Goal: Transaction & Acquisition: Purchase product/service

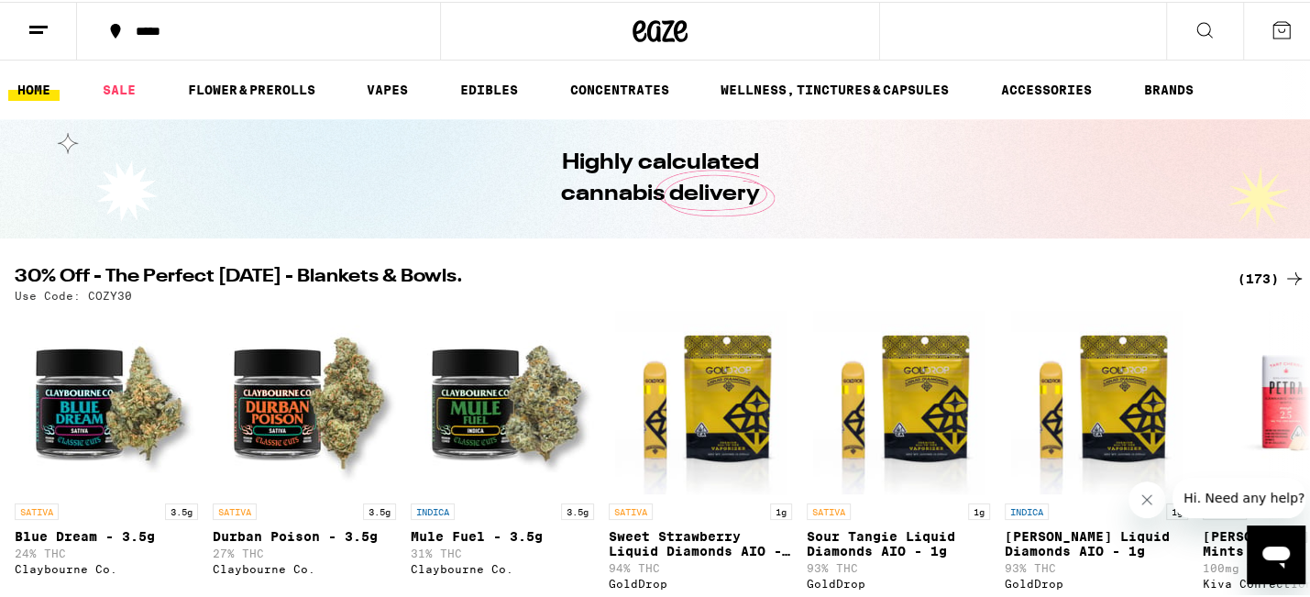
click at [1287, 277] on icon at bounding box center [1294, 277] width 15 height 13
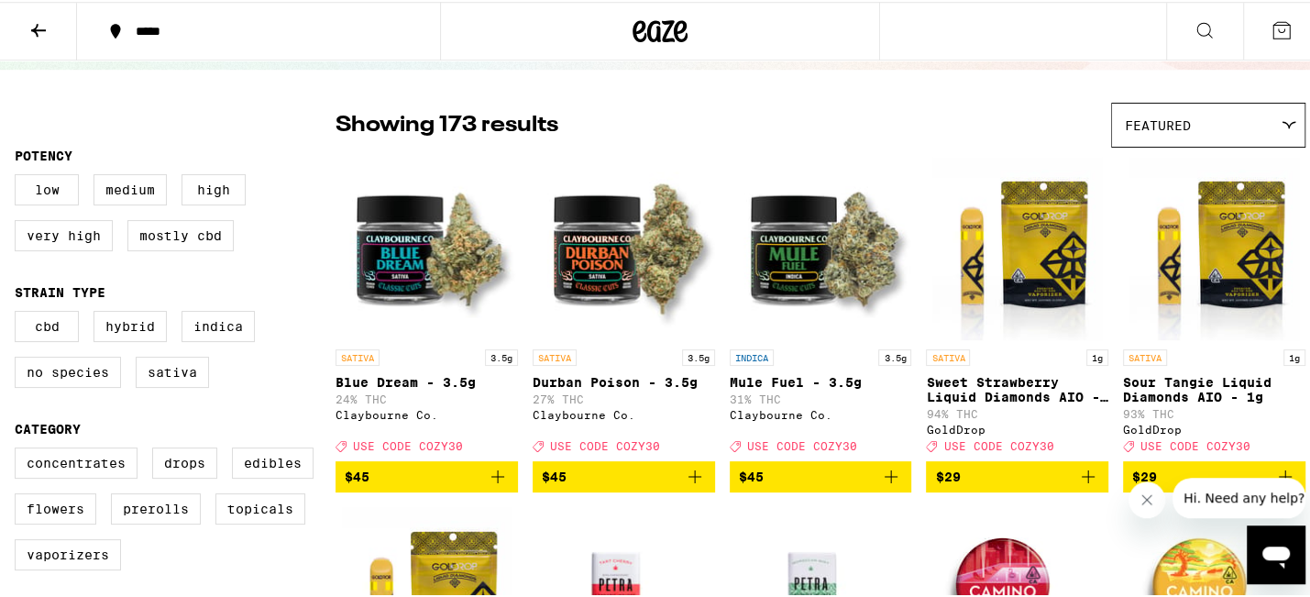
scroll to position [121, 0]
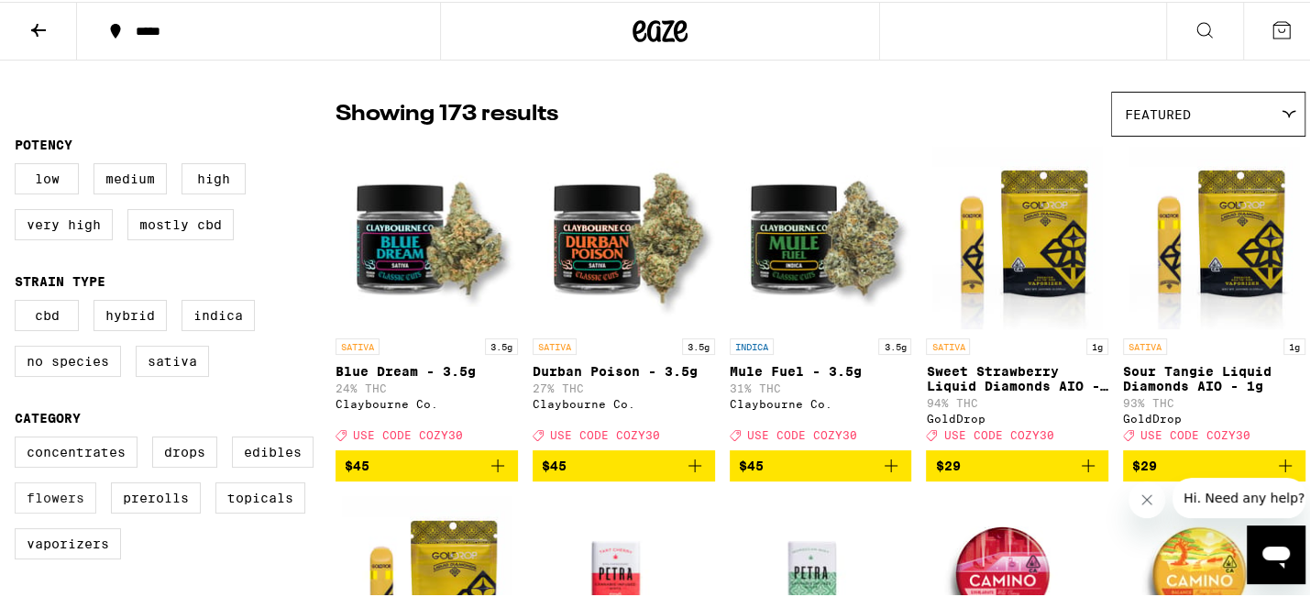
click at [46, 506] on label "Flowers" at bounding box center [56, 495] width 82 height 31
click at [19, 438] on input "Flowers" at bounding box center [18, 437] width 1 height 1
checkbox input "true"
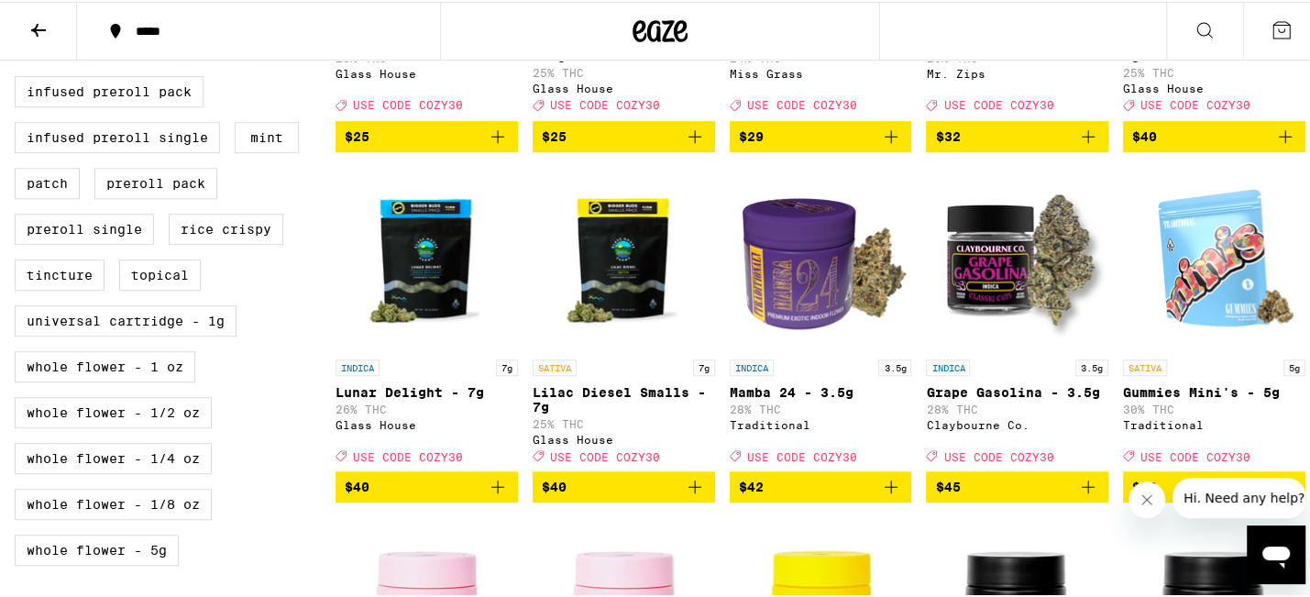
scroll to position [817, 0]
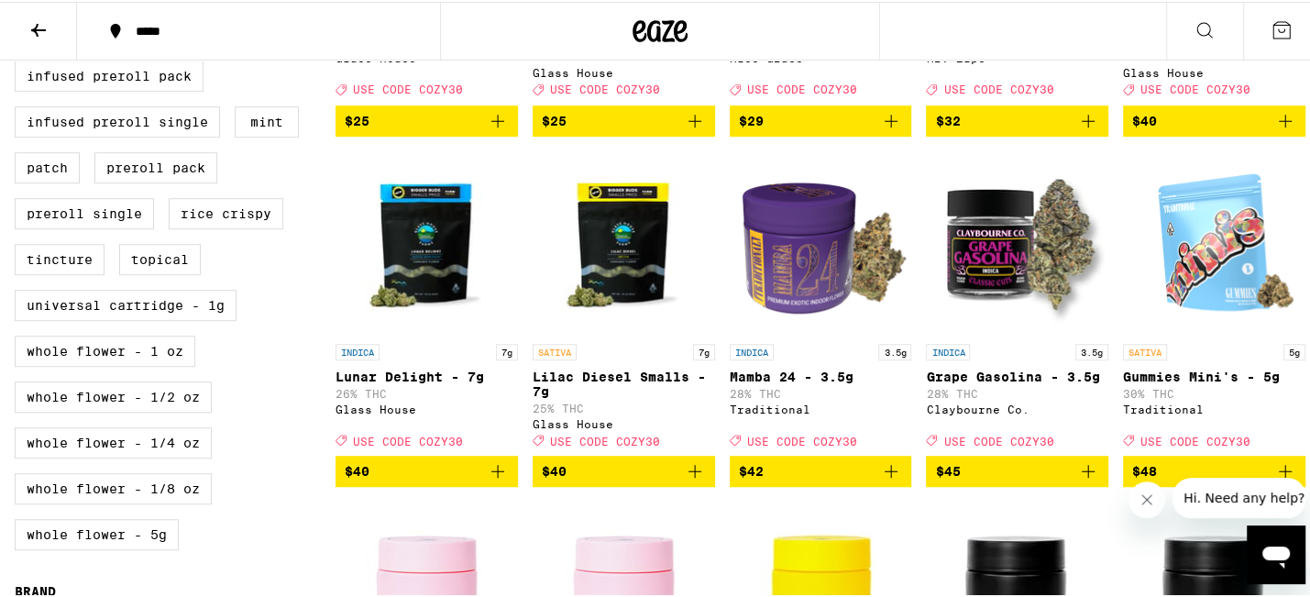
click at [889, 480] on icon "Add to bag" at bounding box center [891, 469] width 22 height 22
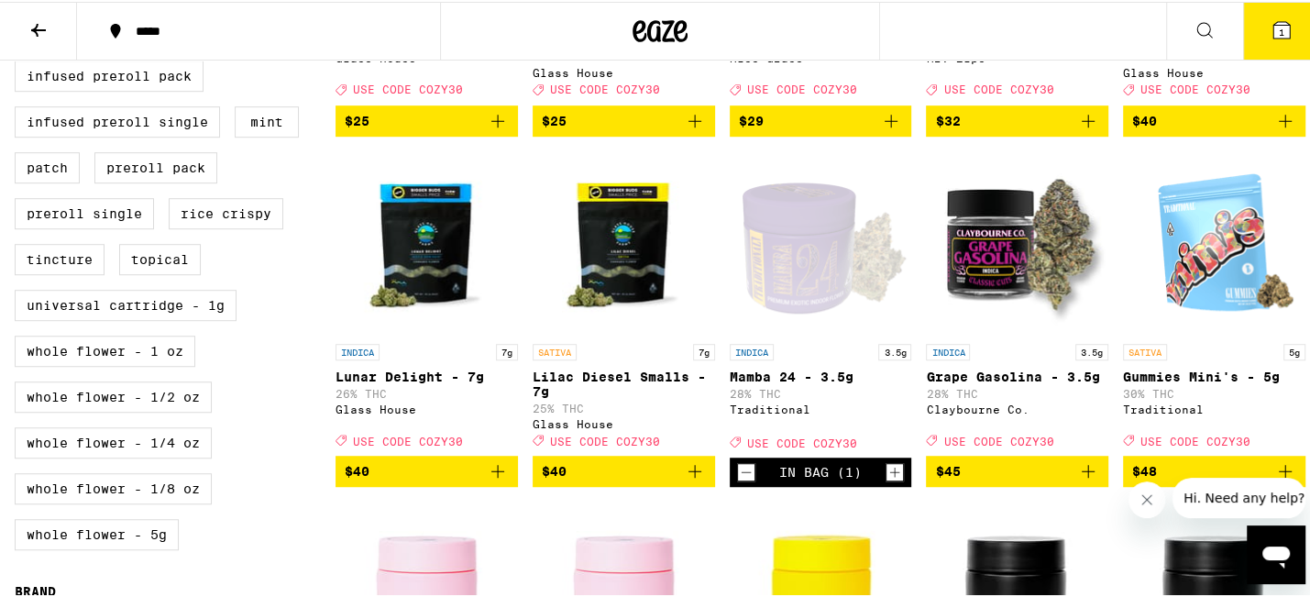
click at [889, 481] on icon "Increment" at bounding box center [895, 470] width 17 height 22
click at [888, 481] on icon "Increment" at bounding box center [895, 470] width 17 height 22
click at [890, 476] on icon "Increment" at bounding box center [895, 471] width 10 height 10
click at [745, 481] on icon "Decrement" at bounding box center [746, 470] width 17 height 22
click at [889, 481] on icon "Increment" at bounding box center [895, 470] width 17 height 22
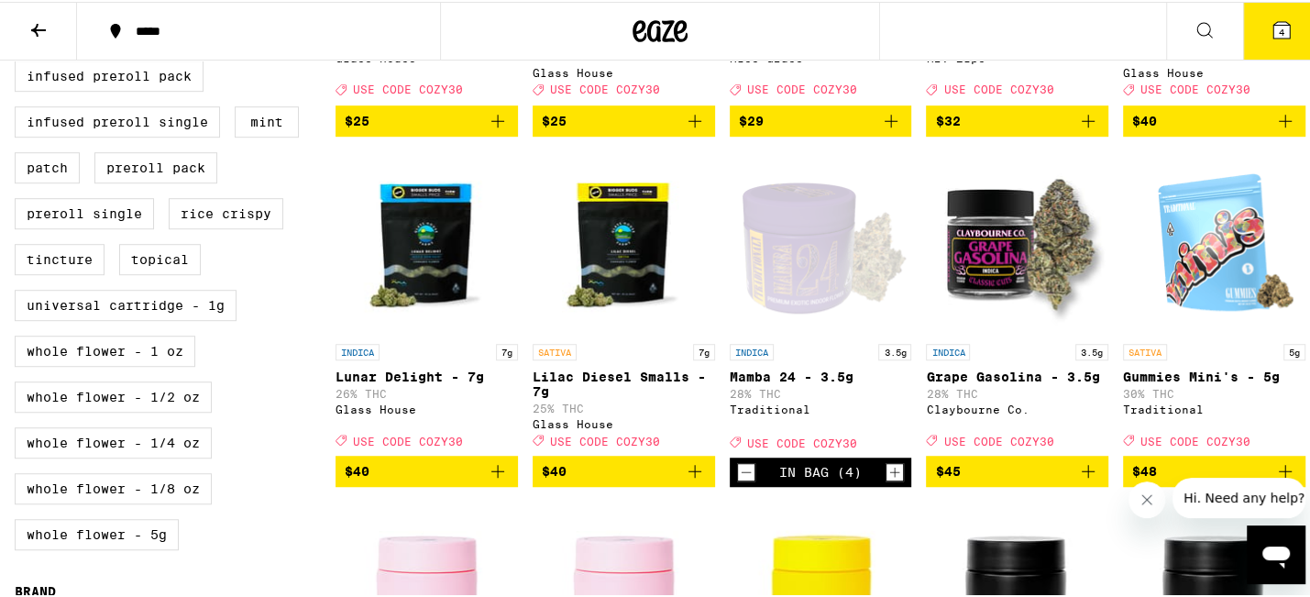
scroll to position [0, 0]
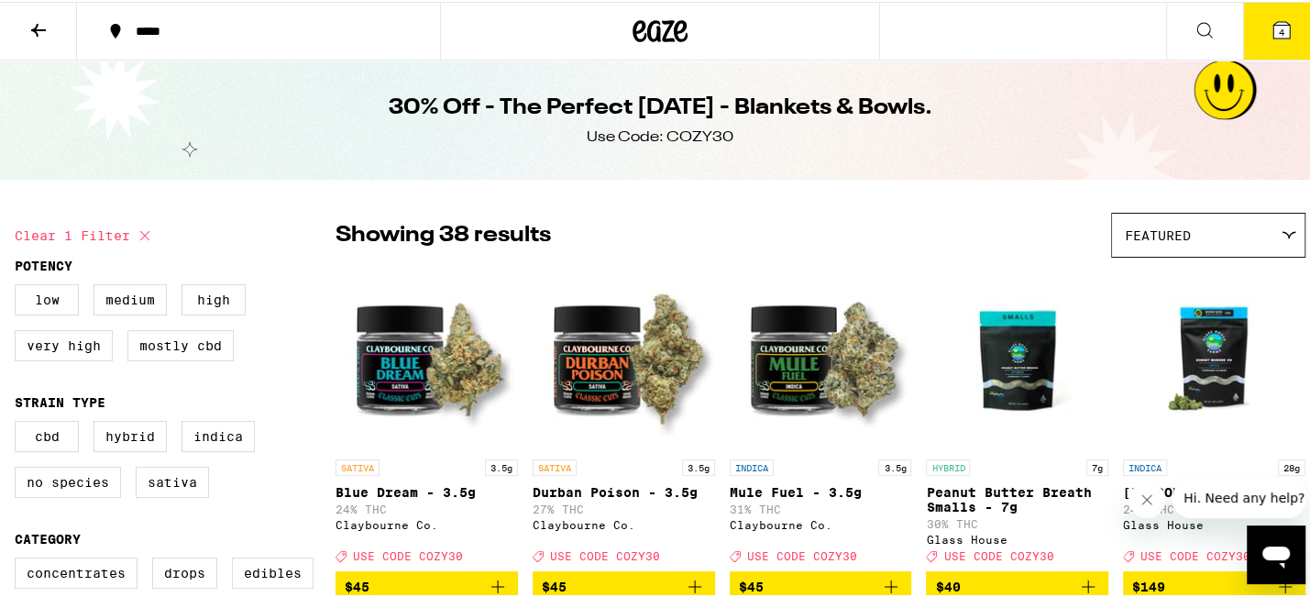
click at [1280, 45] on button "4" at bounding box center [1281, 29] width 77 height 57
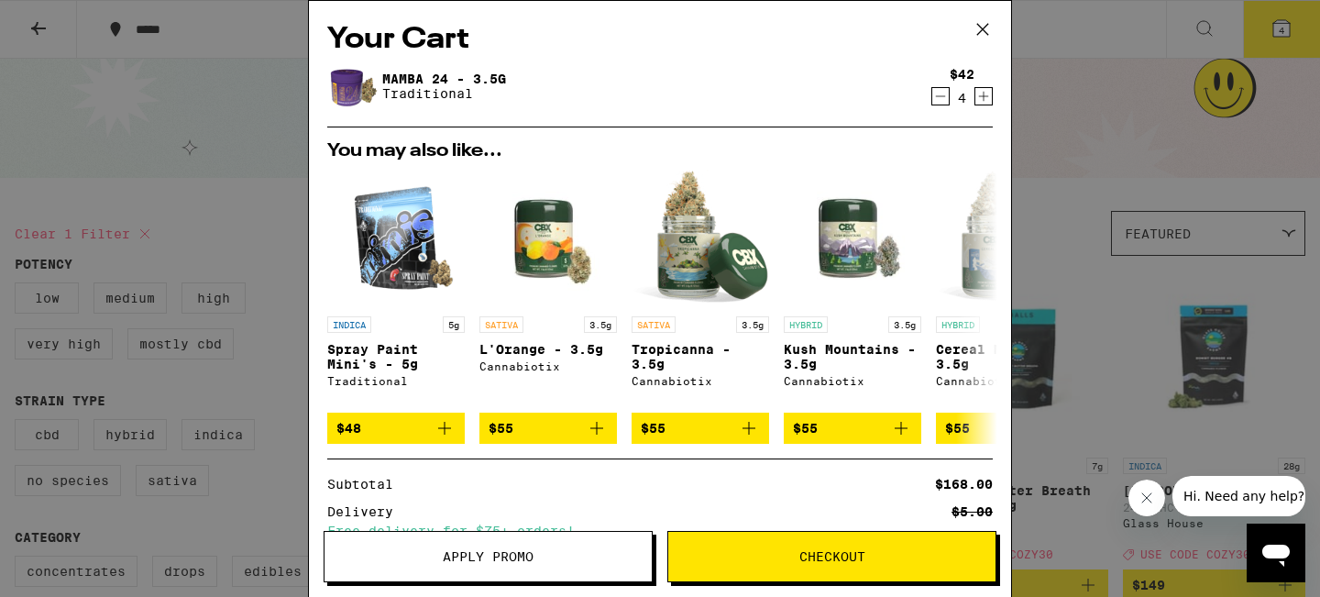
click at [987, 26] on icon at bounding box center [982, 29] width 11 height 11
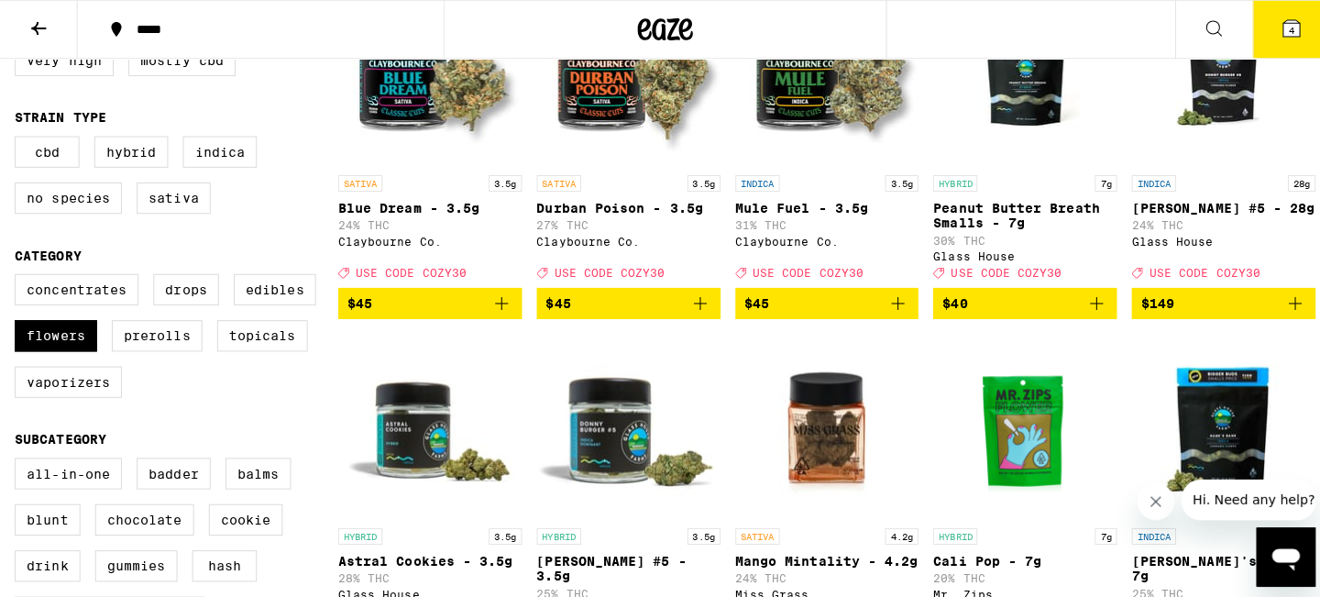
scroll to position [121, 0]
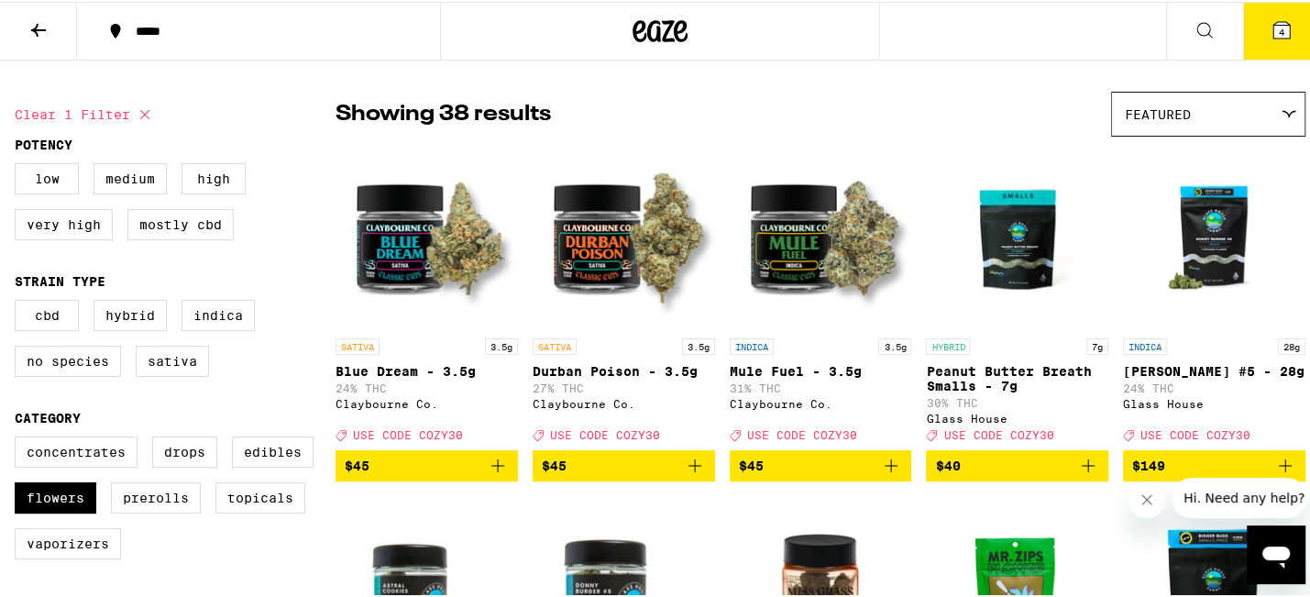
click at [1295, 43] on button "4" at bounding box center [1281, 29] width 77 height 57
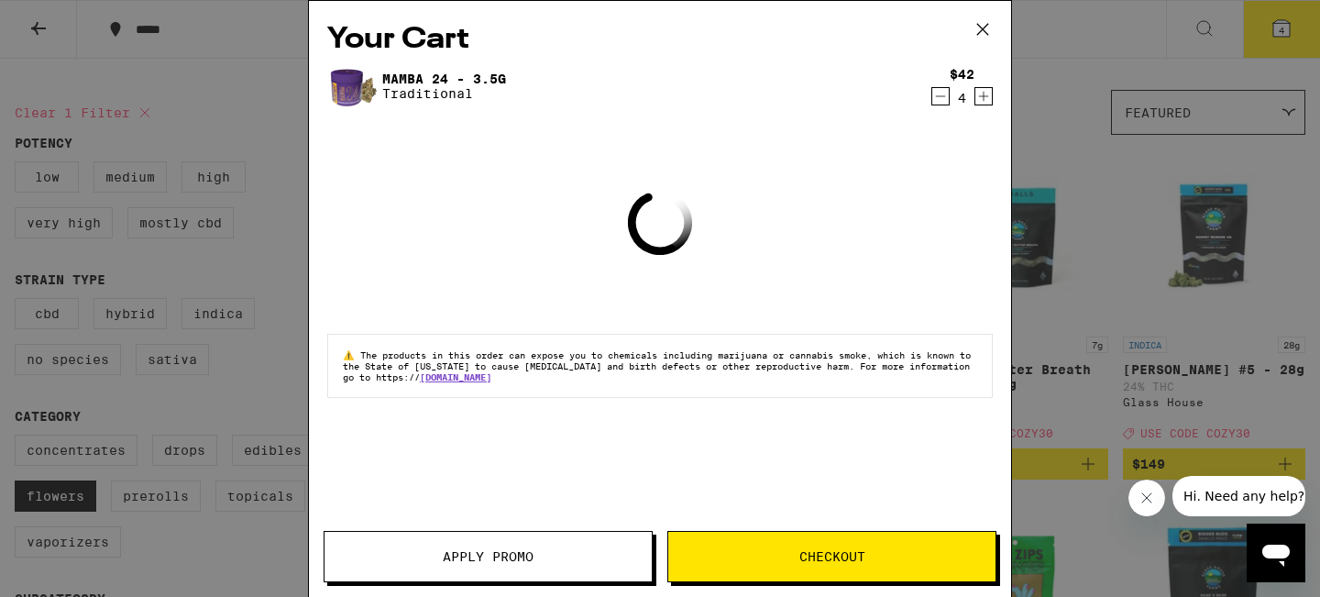
click at [502, 560] on span "Apply Promo" at bounding box center [488, 556] width 91 height 13
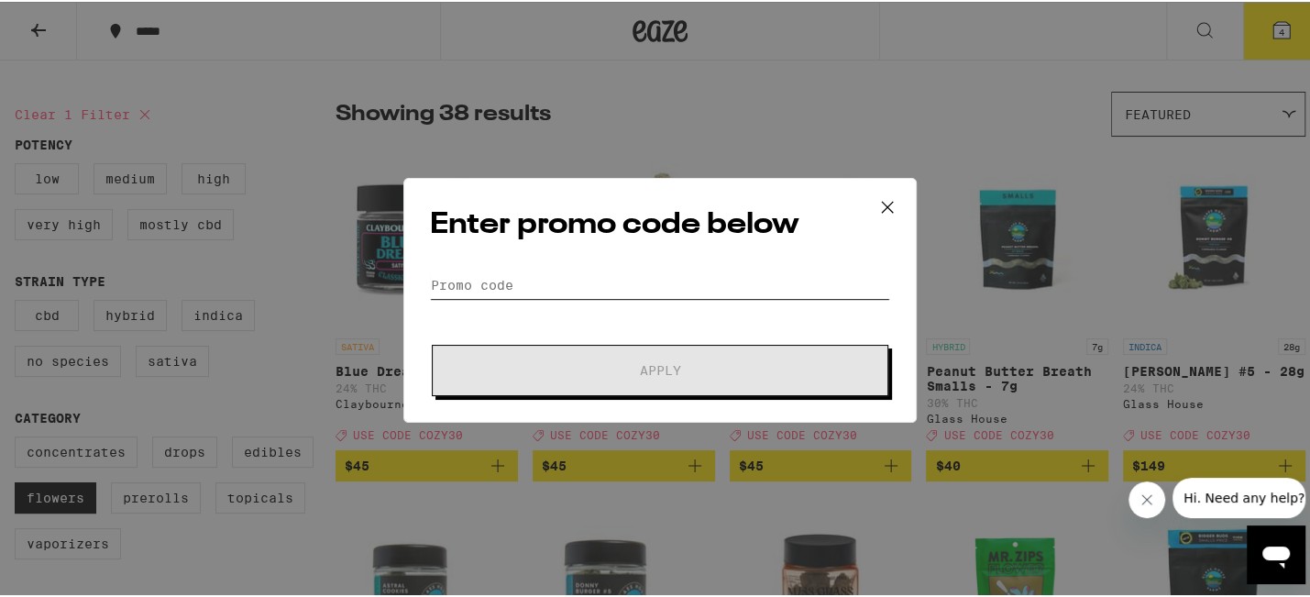
click at [707, 273] on input "Promo Code" at bounding box center [660, 284] width 460 height 28
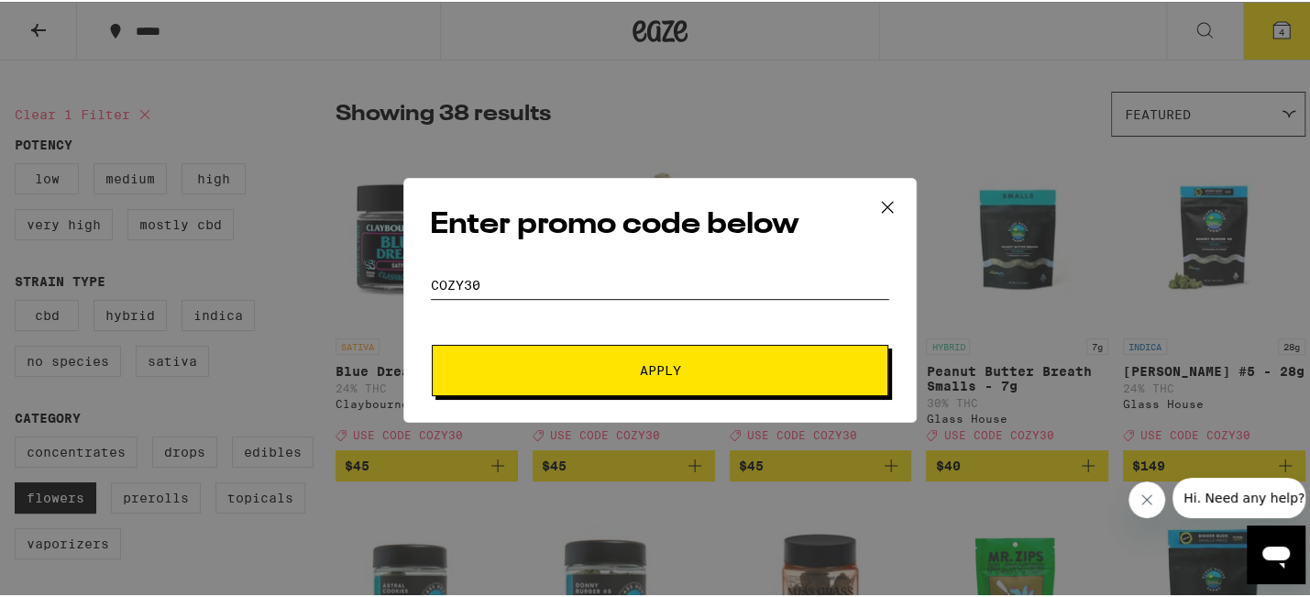
type input "cozy30"
click at [787, 359] on button "Apply" at bounding box center [660, 368] width 457 height 51
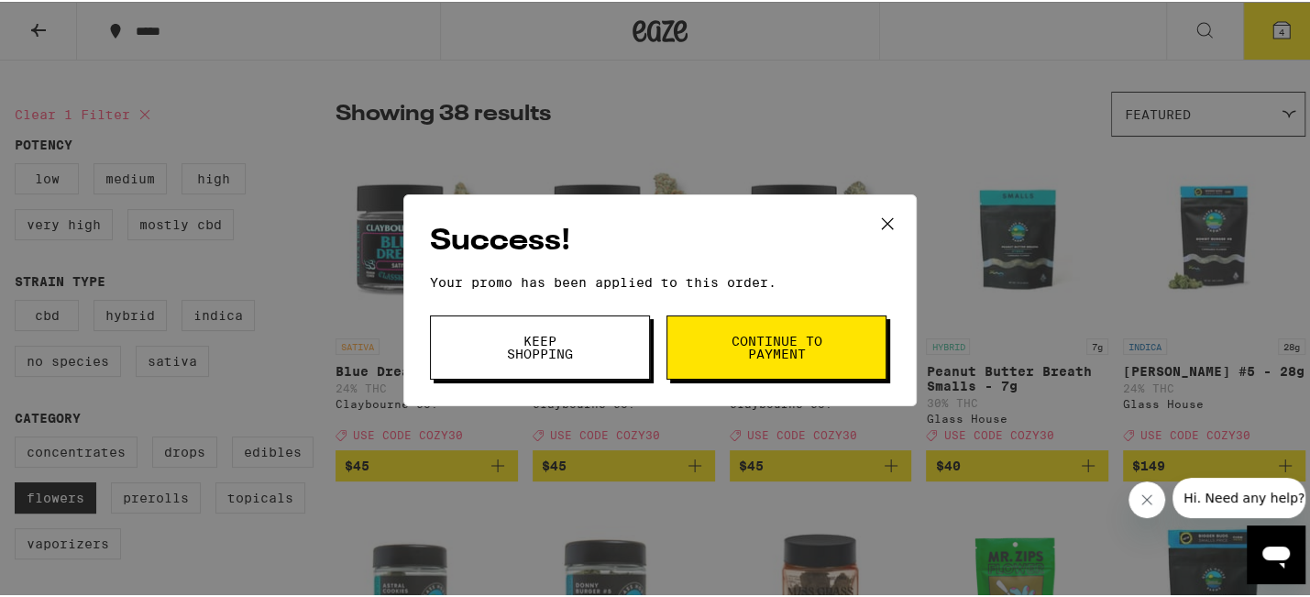
click at [1237, 37] on div "Success! Your promo has been applied to this order. Promo Code cozy30 Keep Shop…" at bounding box center [660, 298] width 1320 height 597
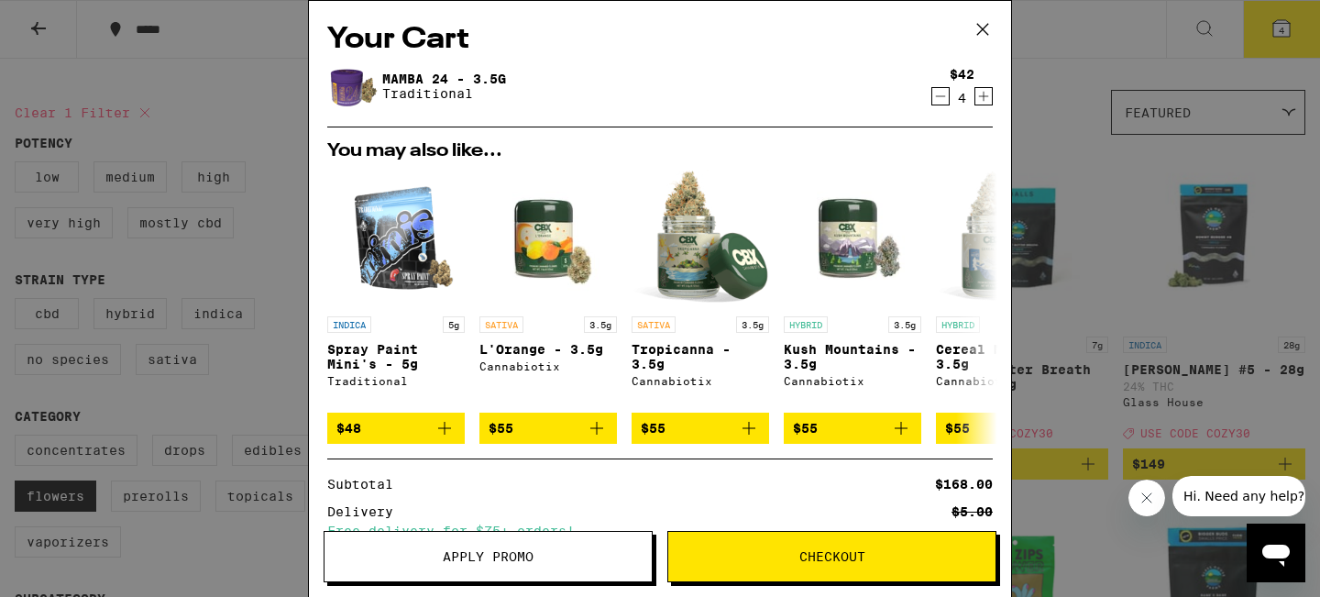
click at [979, 98] on icon "Increment" at bounding box center [984, 96] width 17 height 22
click at [979, 100] on icon "Increment" at bounding box center [984, 97] width 10 height 10
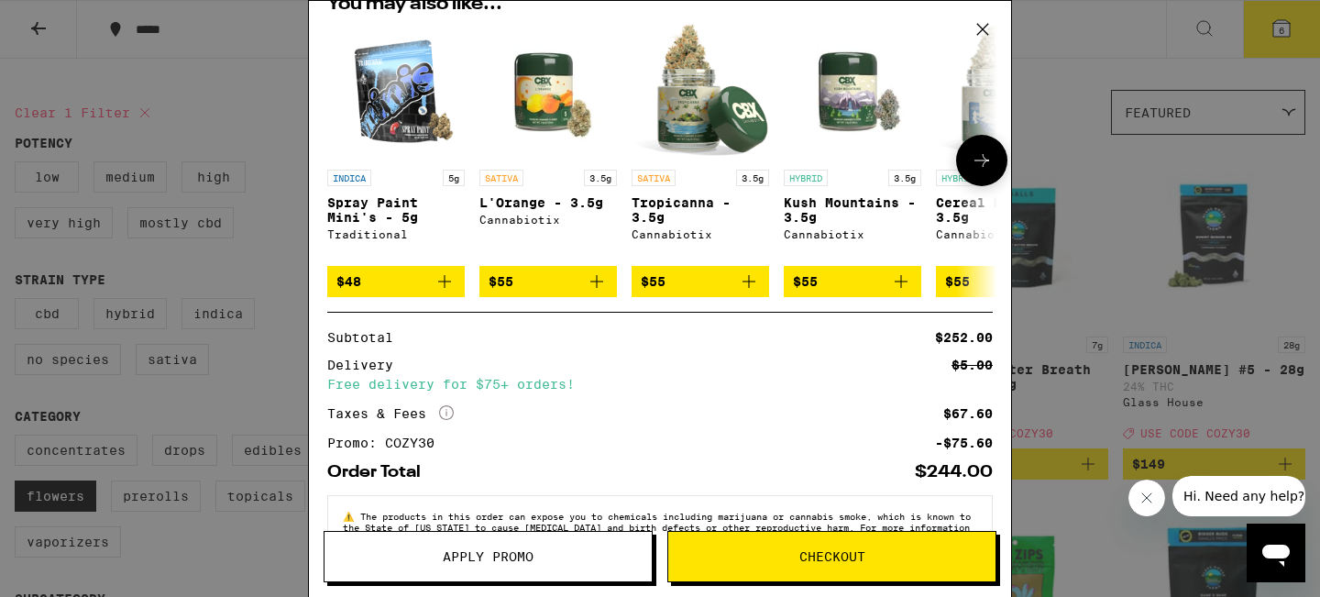
scroll to position [3, 0]
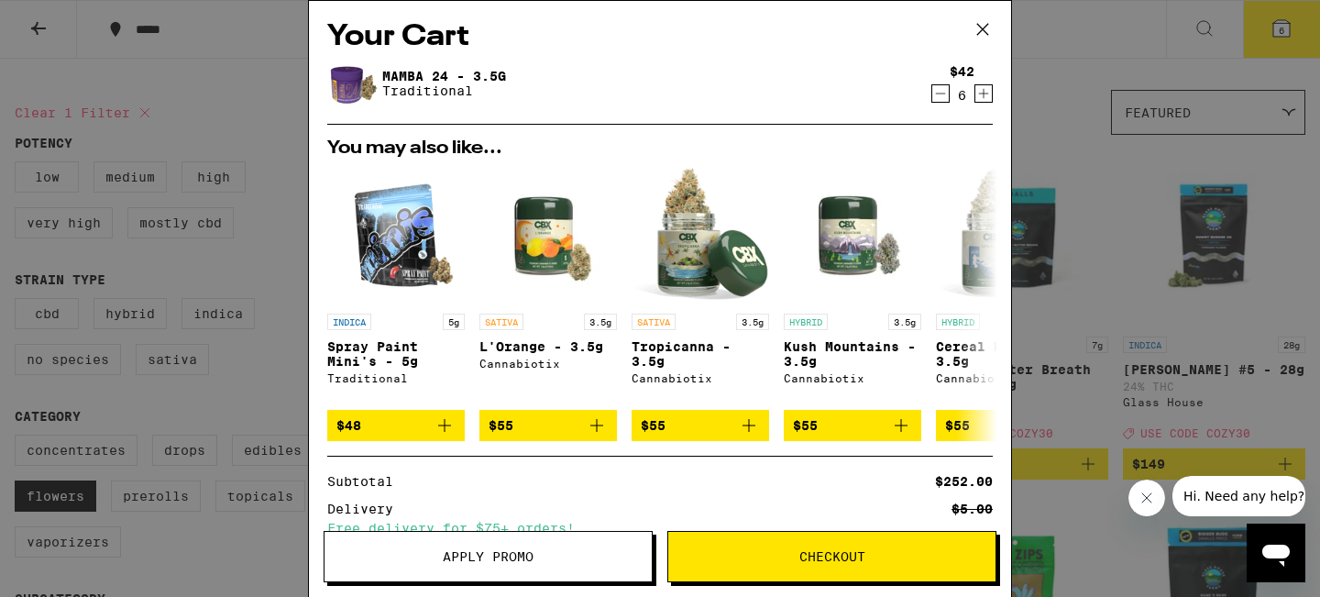
click at [981, 98] on icon "Increment" at bounding box center [984, 94] width 17 height 22
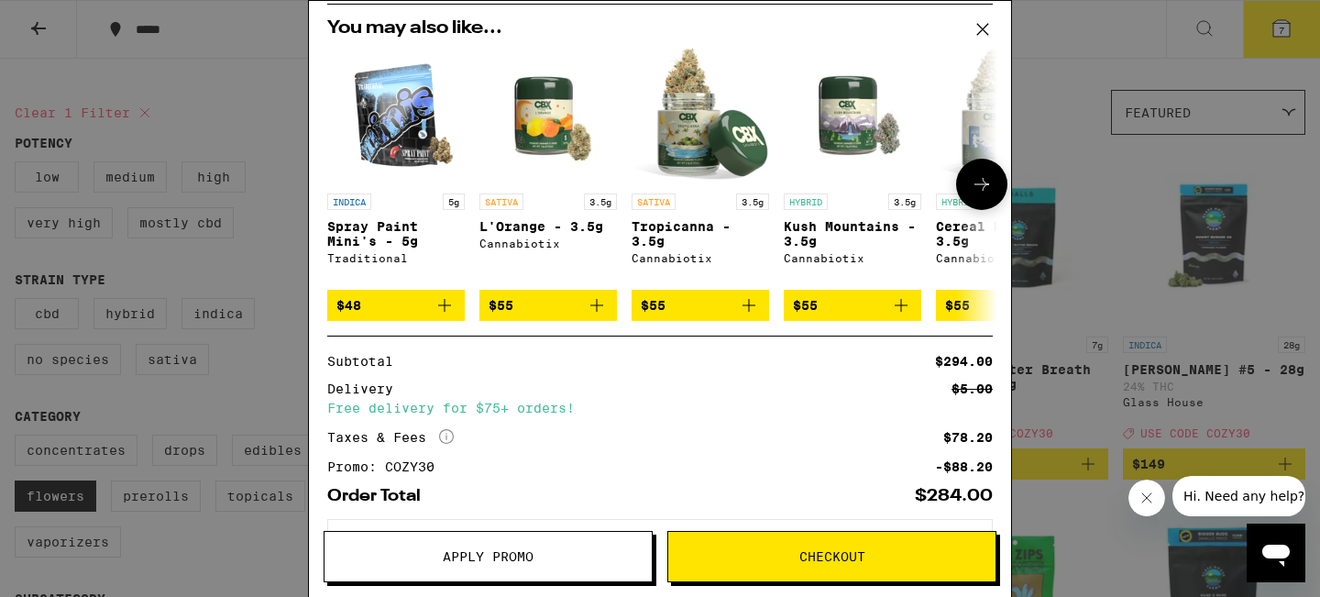
scroll to position [0, 0]
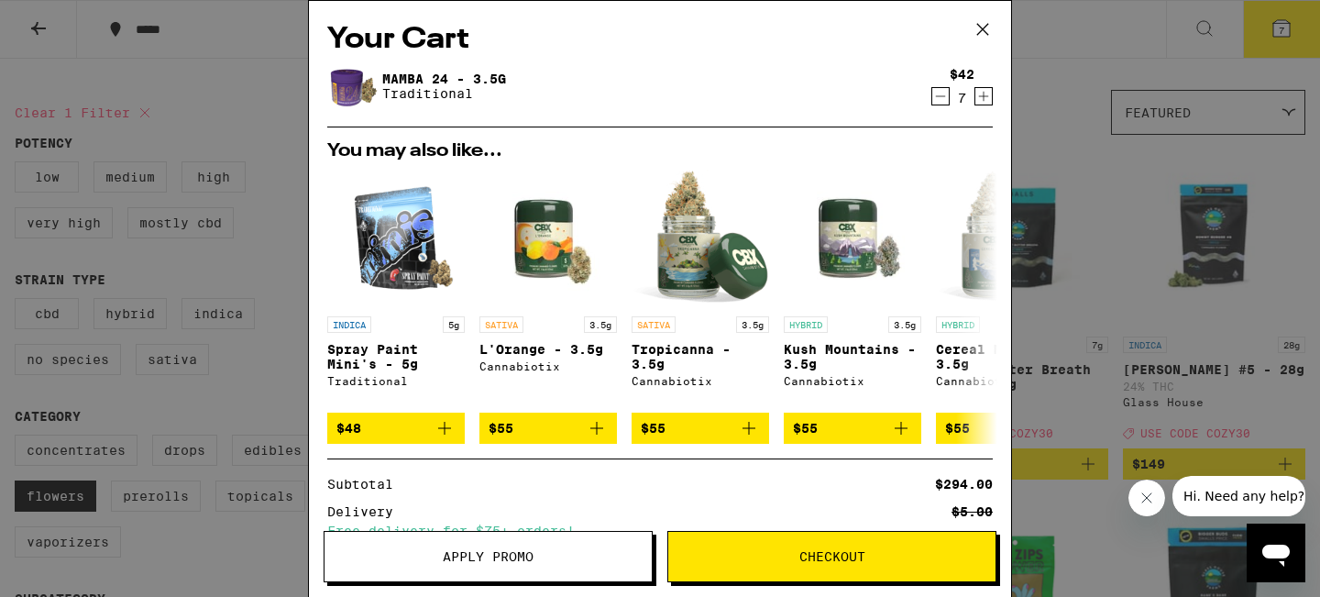
click at [933, 100] on icon "Decrement" at bounding box center [941, 96] width 17 height 22
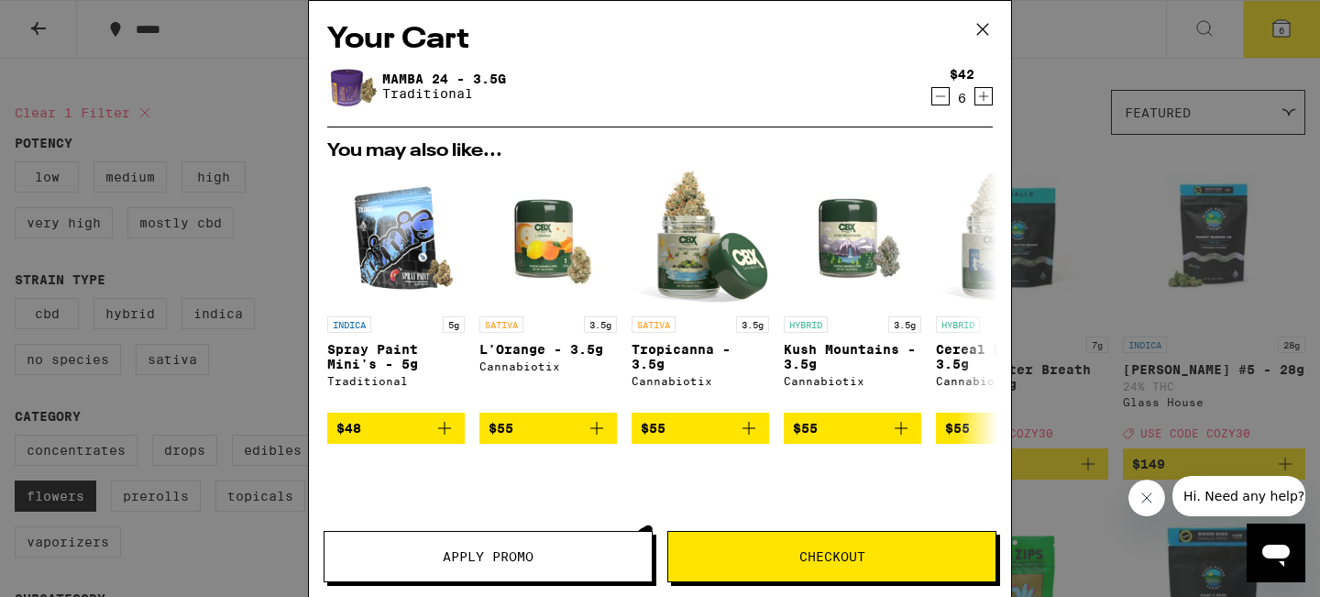
click at [933, 100] on icon "Decrement" at bounding box center [941, 96] width 17 height 22
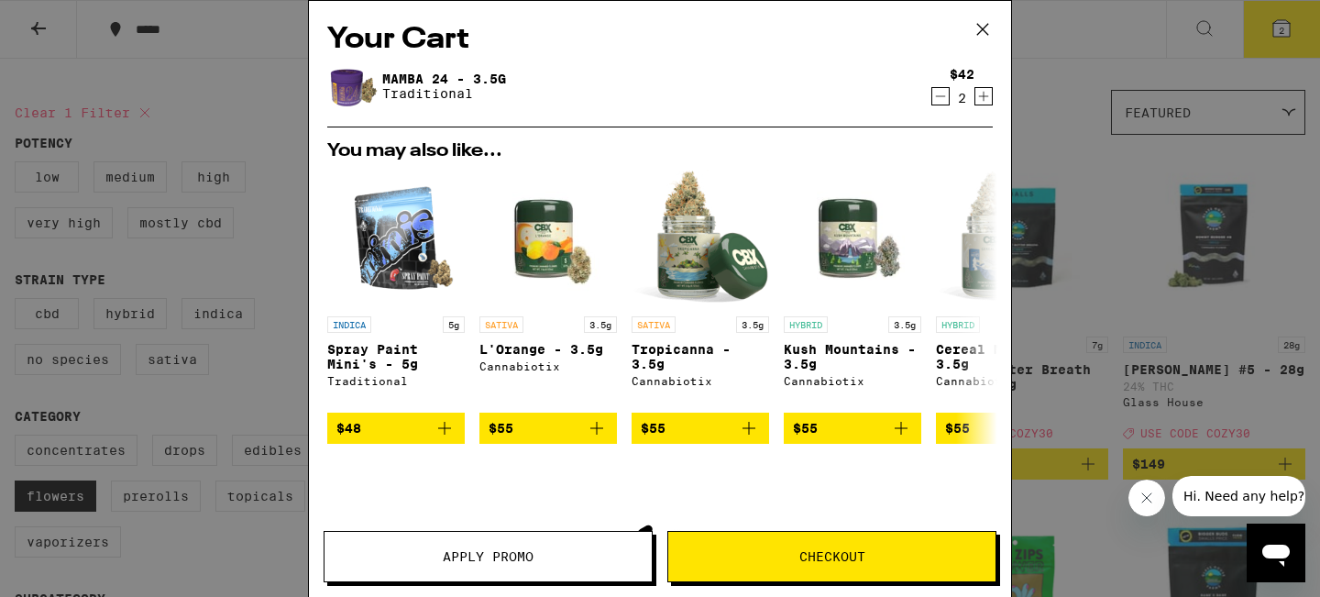
scroll to position [180, 0]
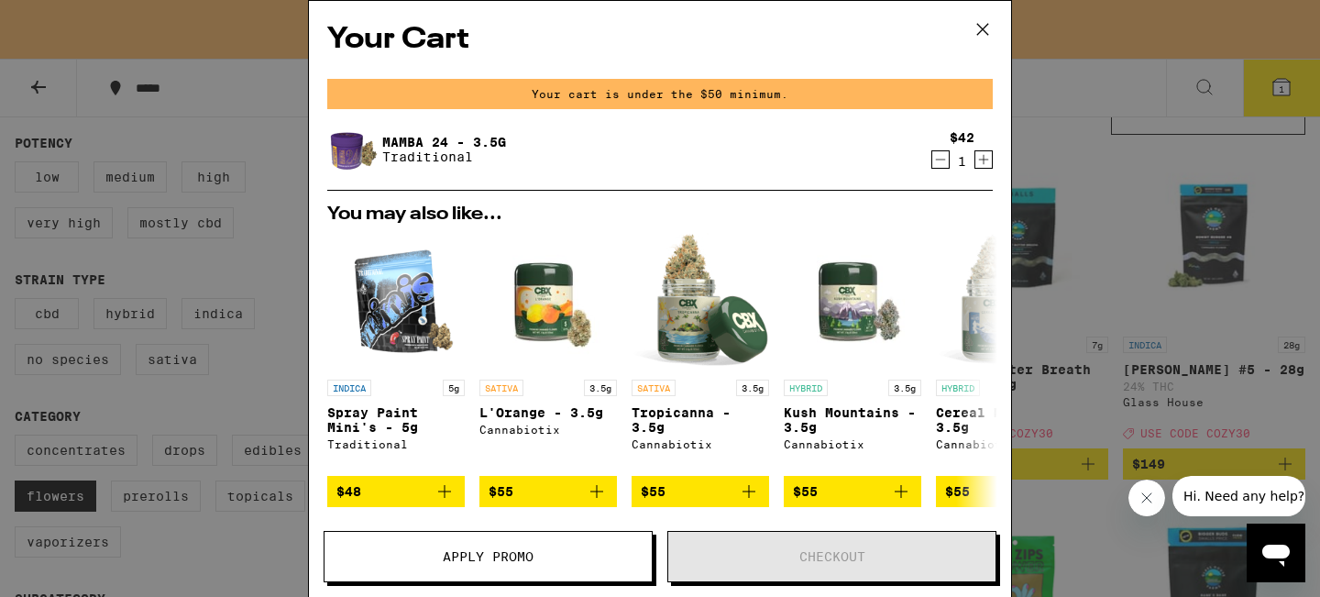
click at [929, 100] on div "Your cart is under the $50 minimum." at bounding box center [660, 94] width 666 height 30
click at [933, 154] on icon "Decrement" at bounding box center [941, 160] width 17 height 22
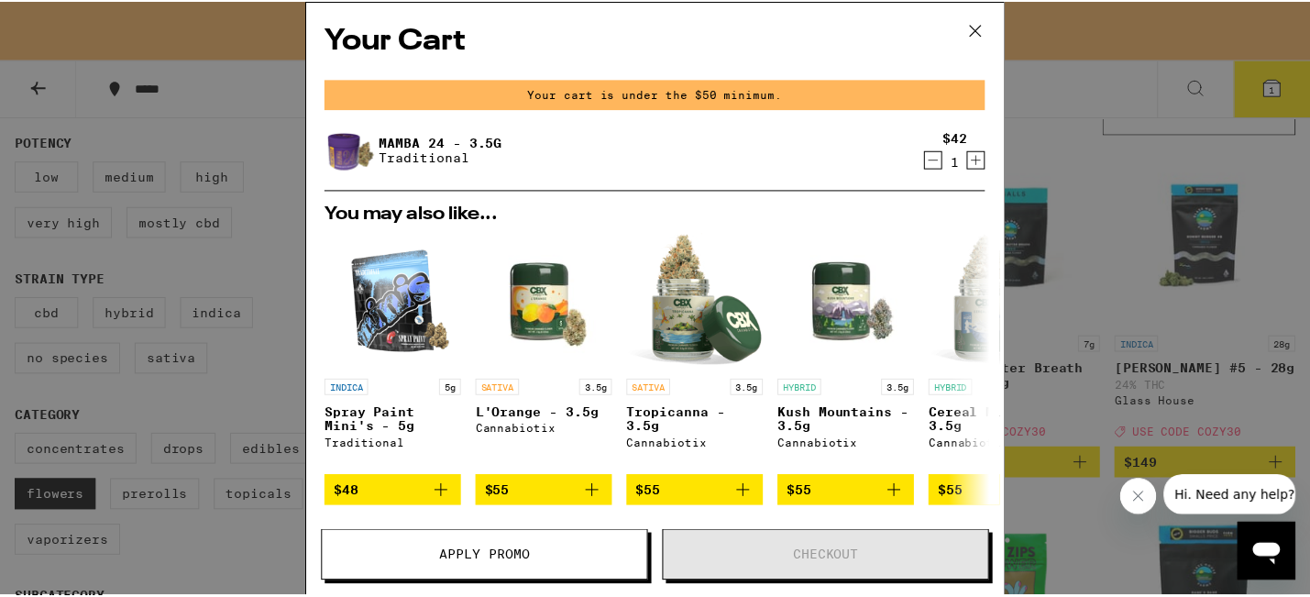
scroll to position [121, 0]
